Goal: Information Seeking & Learning: Understand process/instructions

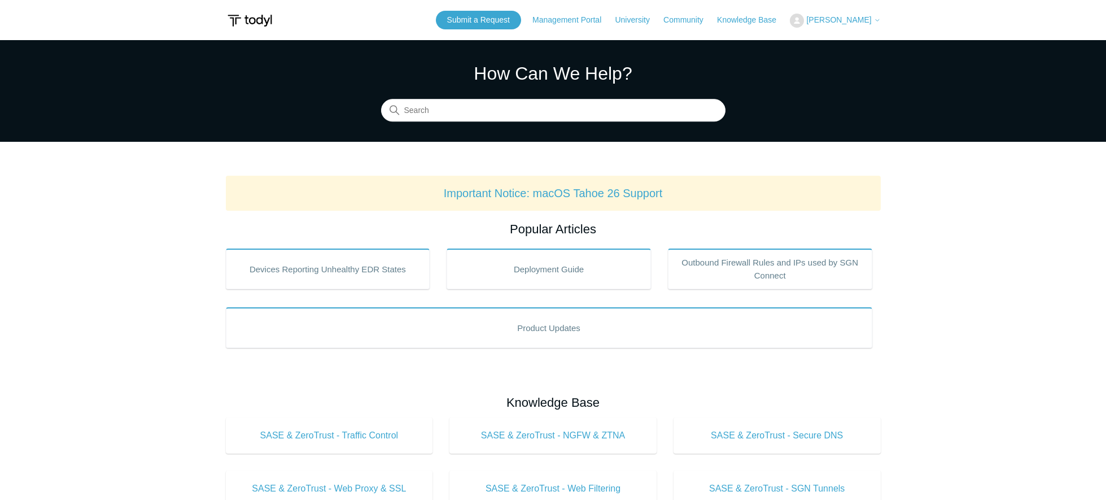
click at [806, 19] on span "[PERSON_NAME]" at bounding box center [838, 19] width 65 height 9
click at [827, 42] on link "My Support Requests" at bounding box center [845, 44] width 110 height 20
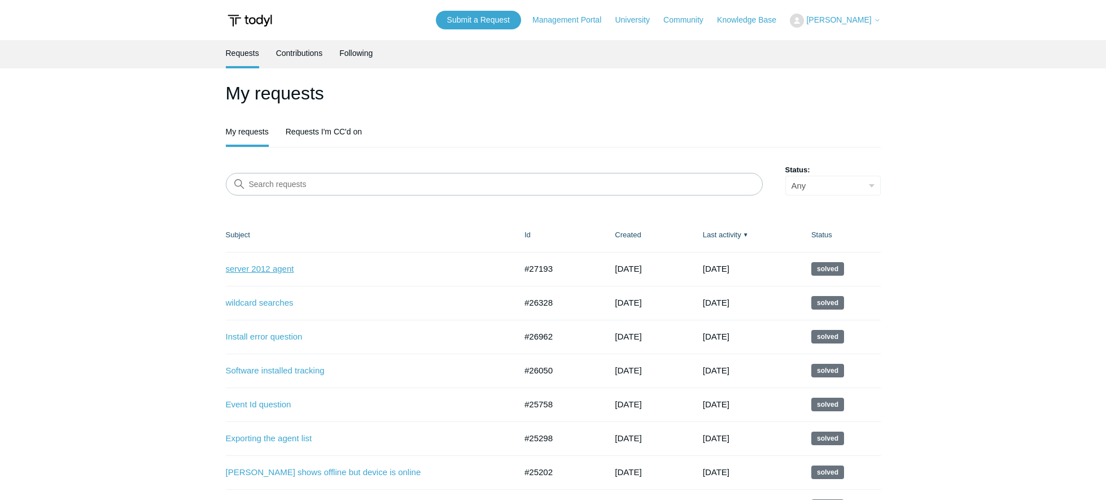
click at [277, 274] on link "server 2012 agent" at bounding box center [362, 269] width 273 height 13
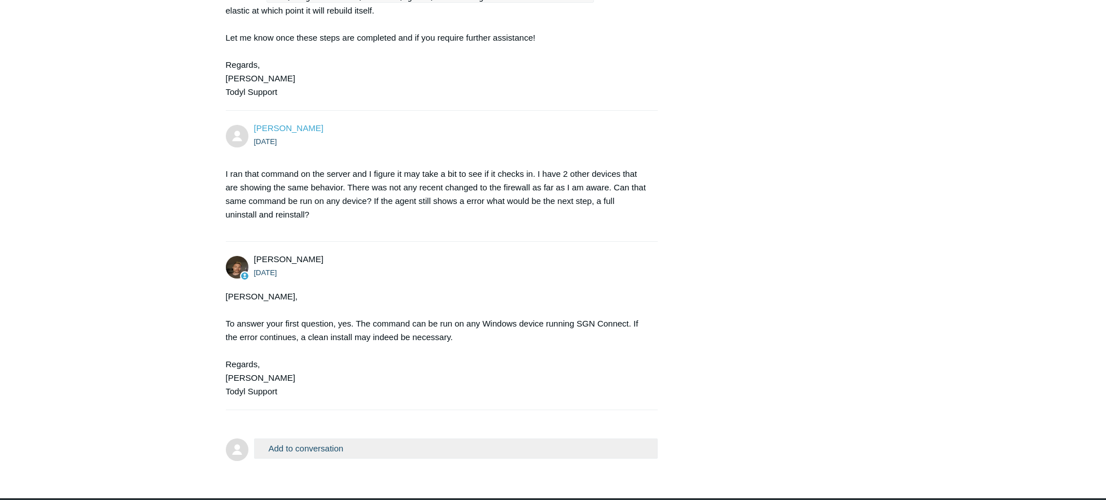
scroll to position [339, 0]
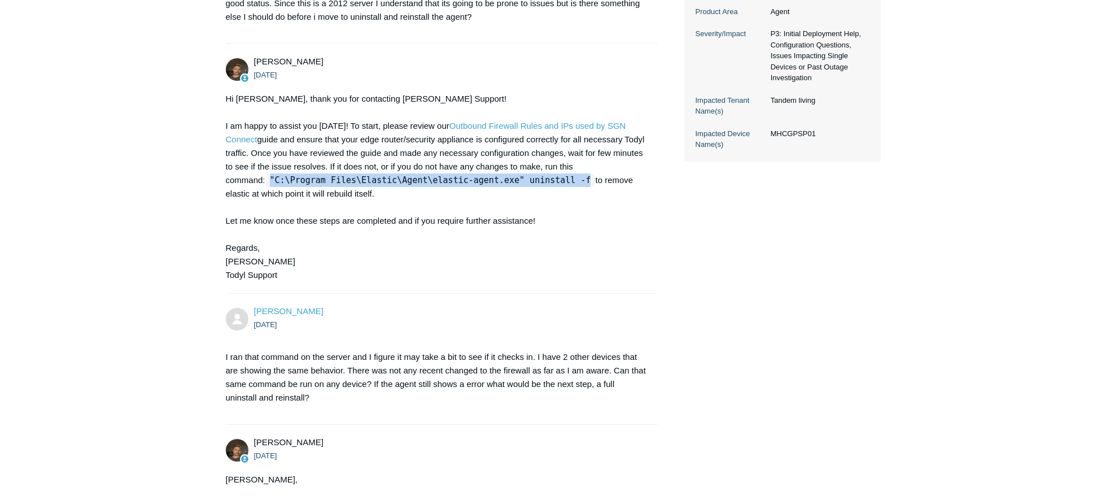
drag, startPoint x: 565, startPoint y: 181, endPoint x: 272, endPoint y: 182, distance: 293.0
click at [272, 182] on code ""C:\Program Files\Elastic\Agent\elastic-agent.exe" uninstall -f" at bounding box center [431, 179] width 328 height 11
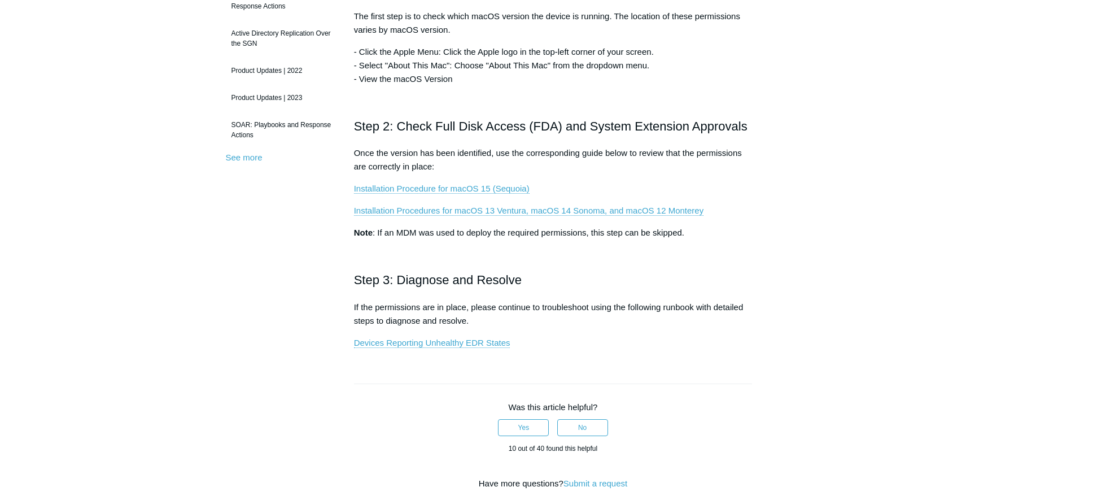
scroll to position [282, 0]
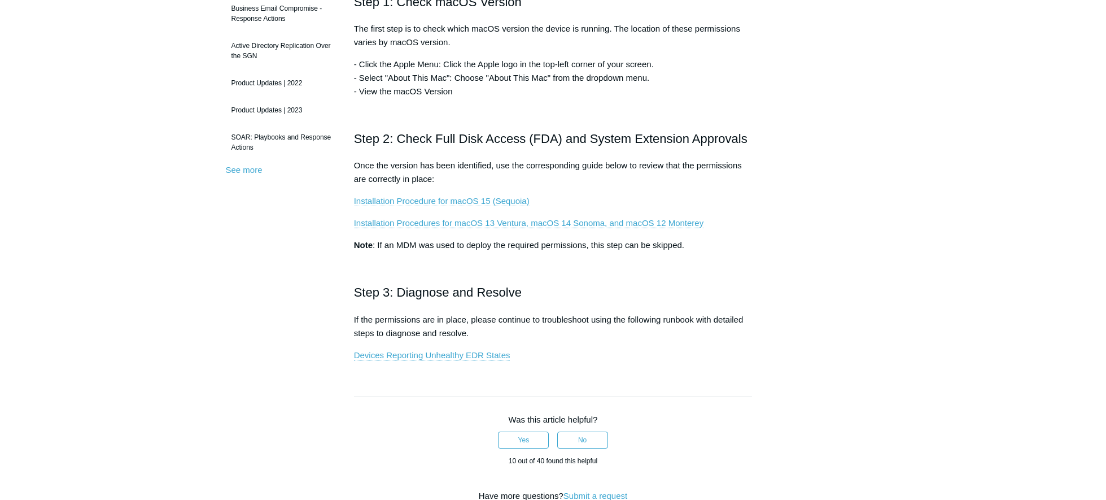
click at [461, 202] on link "Installation Procedure for macOS 15 (Sequoia)" at bounding box center [442, 201] width 176 height 10
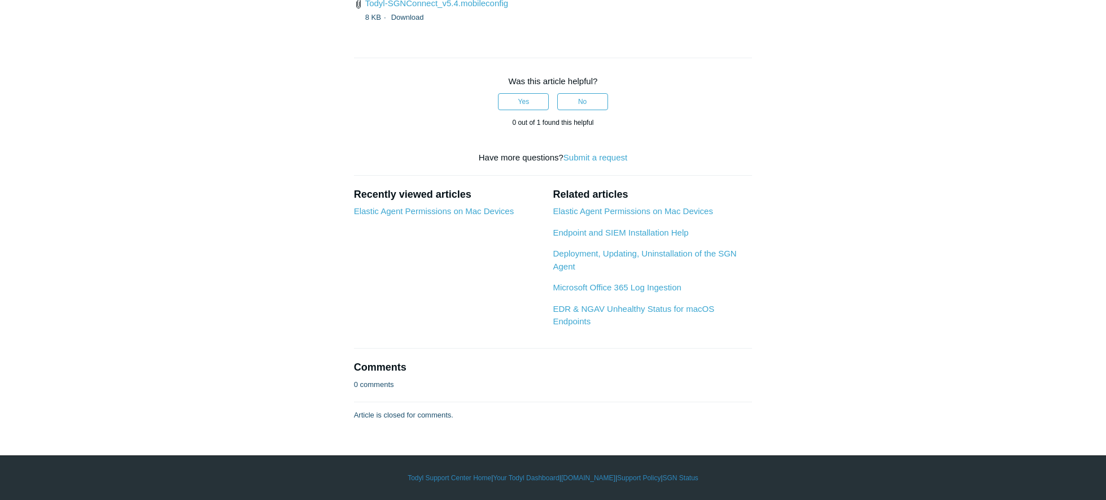
scroll to position [3670, 0]
drag, startPoint x: 354, startPoint y: 247, endPoint x: 633, endPoint y: 298, distance: 283.5
copy div "Loremip Dolo Sita Consec adi Elitsedd Eiusm TEM + Incididu ut labo Etdolorem Al…"
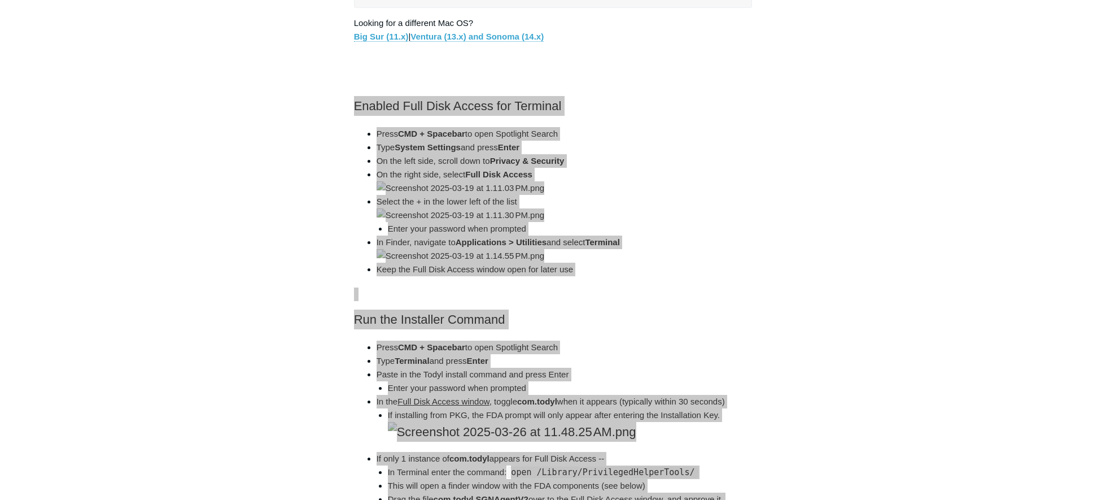
scroll to position [621, 0]
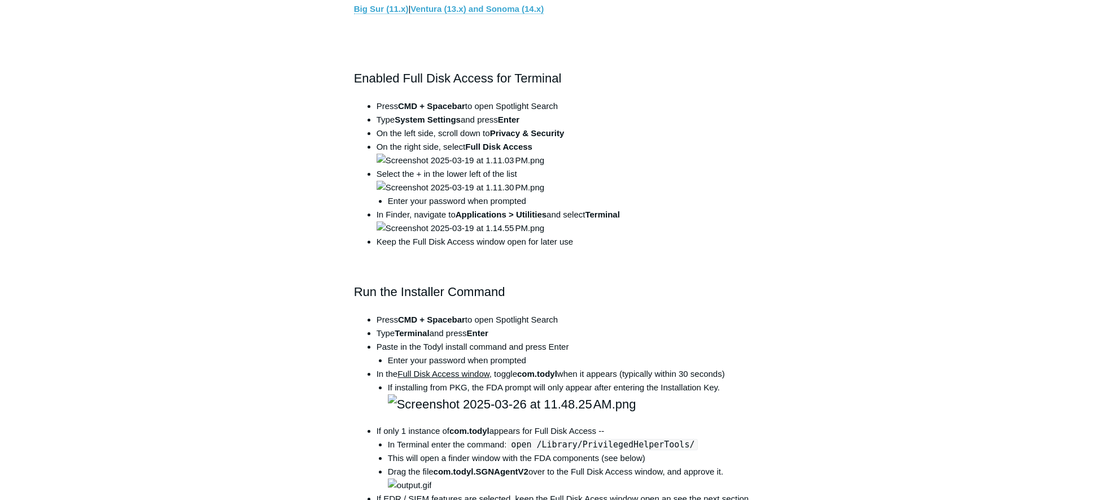
click at [479, 167] on img at bounding box center [461, 161] width 168 height 14
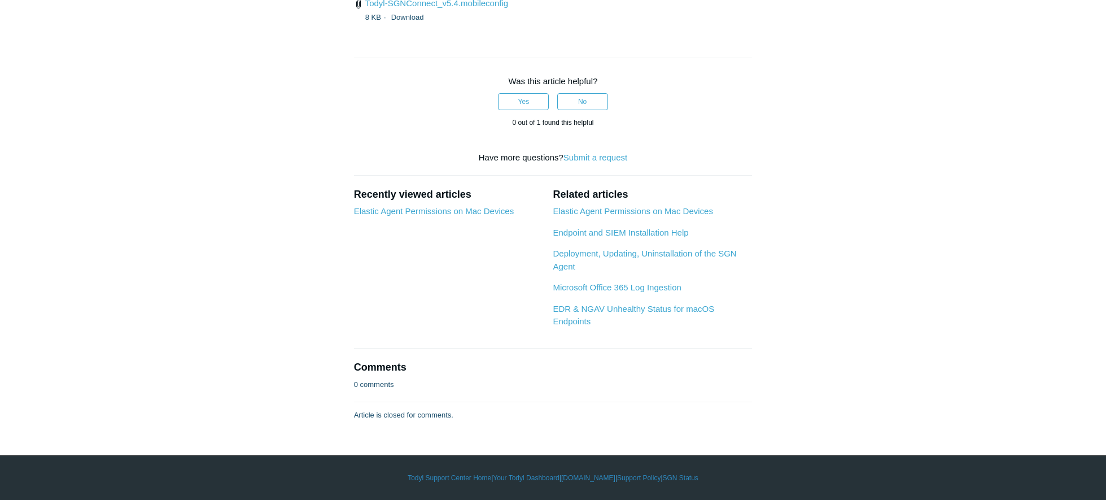
scroll to position [3670, 0]
